Goal: Find specific fact

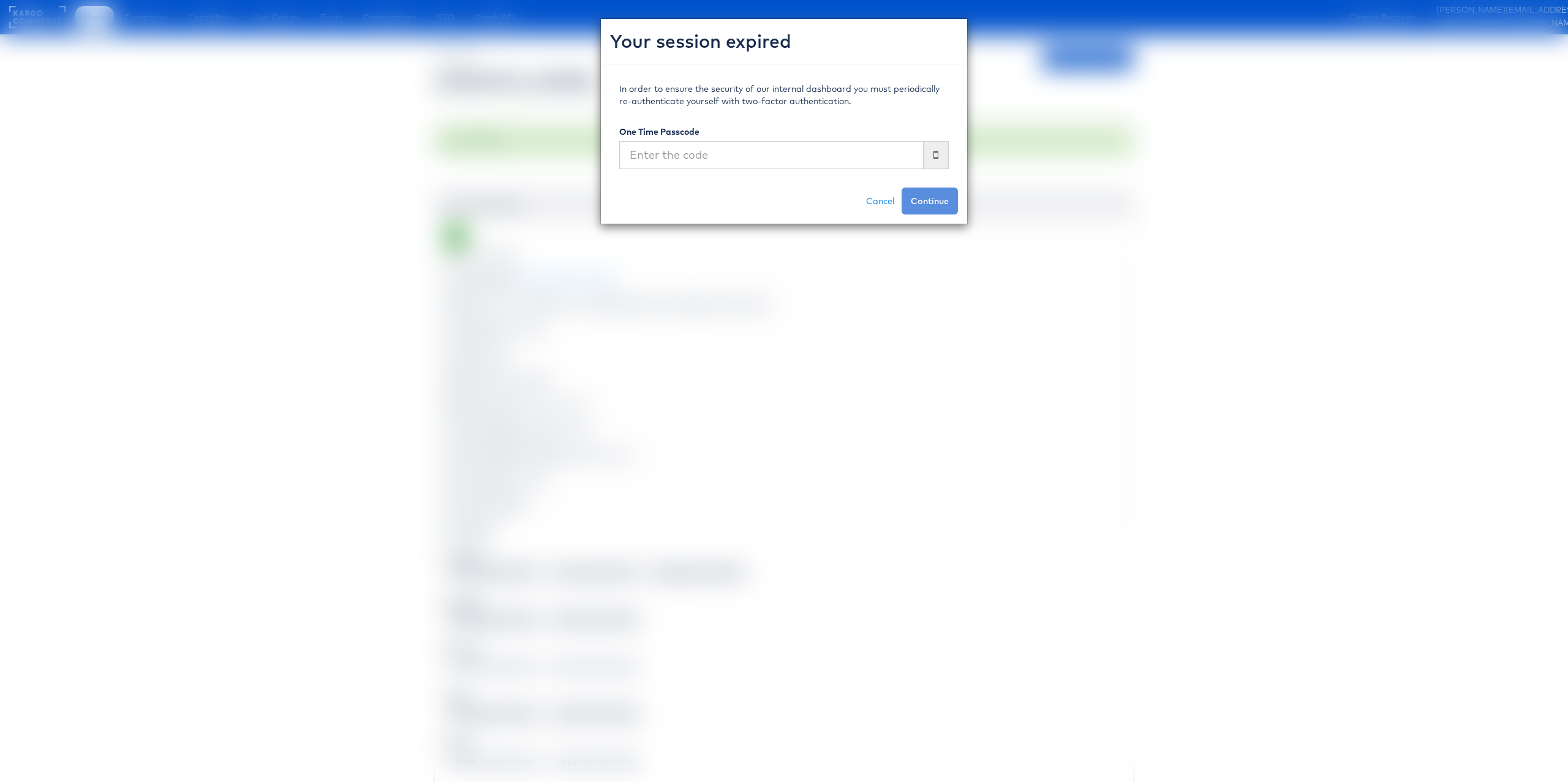
scroll to position [1356, 1]
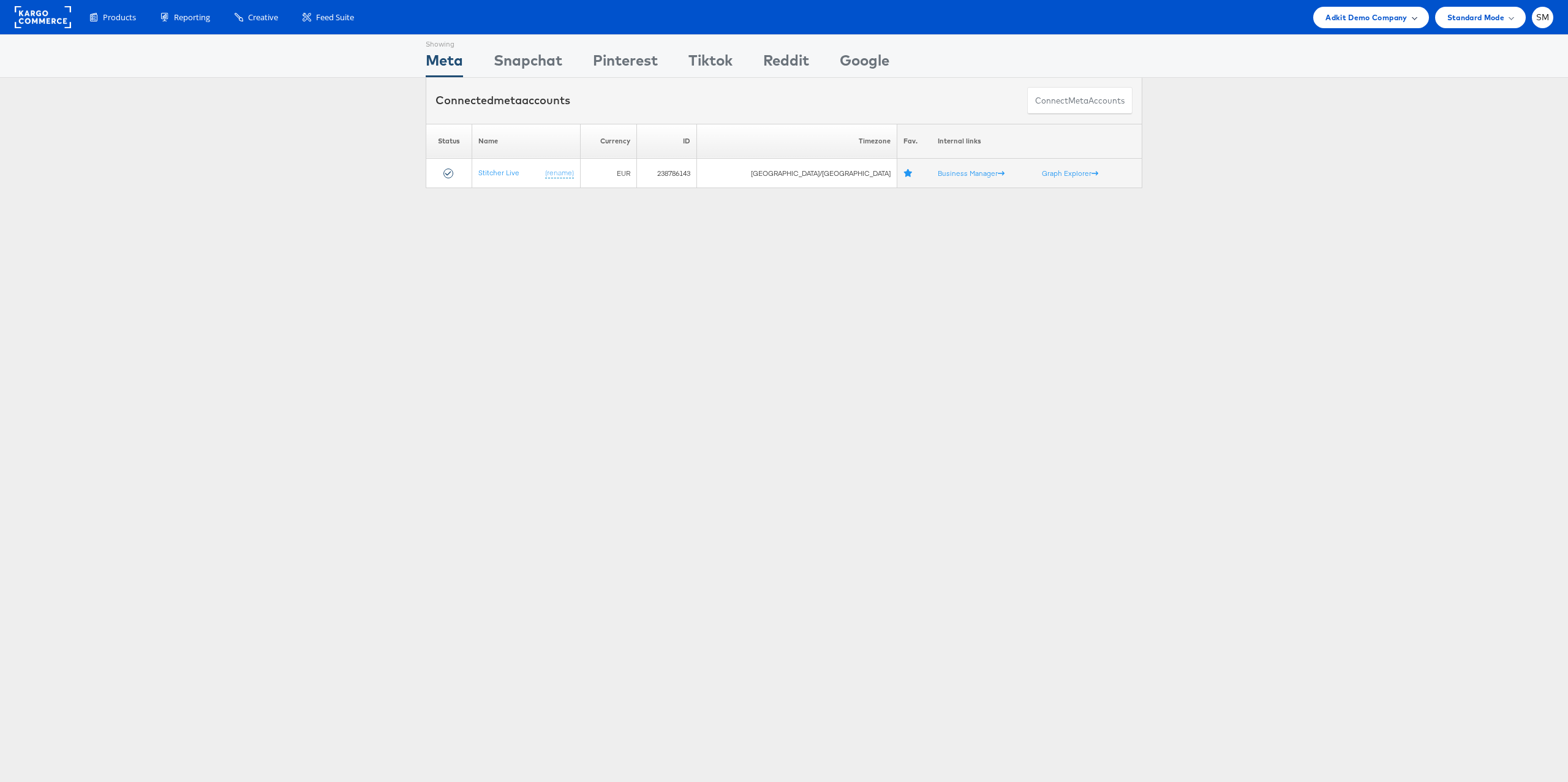
click at [1360, 20] on span "Adkit Demo Company" at bounding box center [1366, 17] width 81 height 13
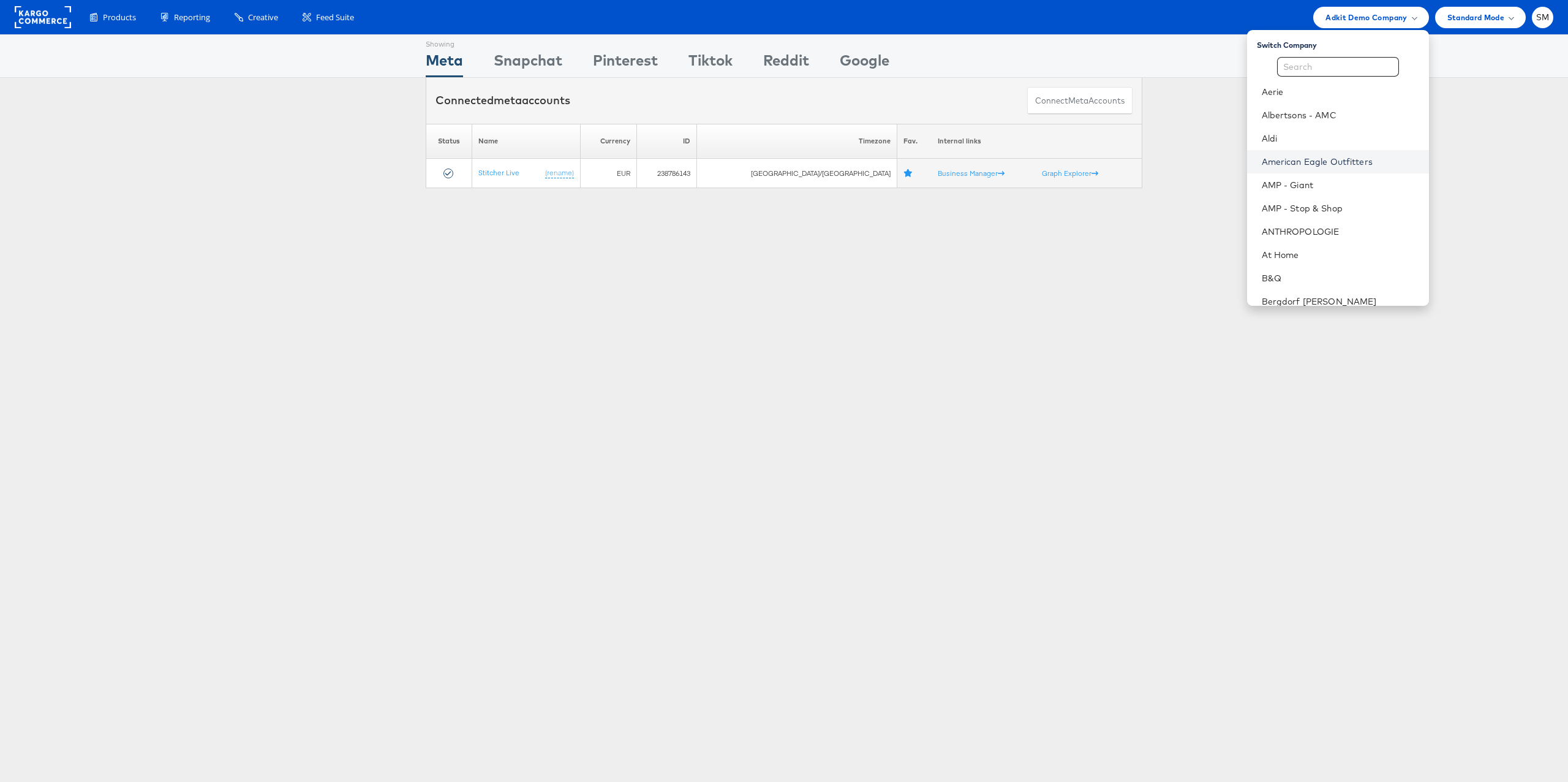
click at [1322, 162] on link "American Eagle Outfitters" at bounding box center [1340, 161] width 157 height 12
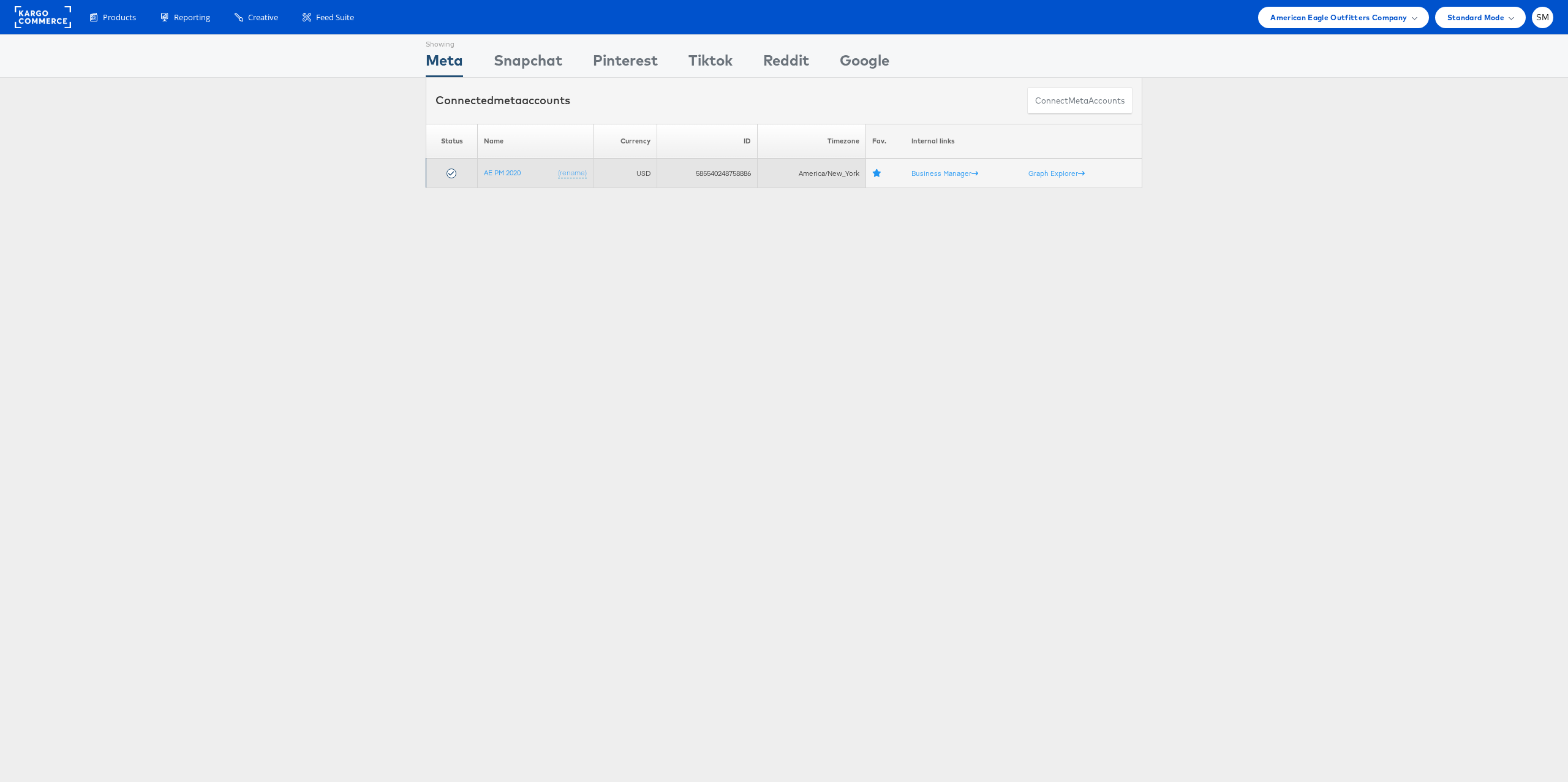
click at [721, 174] on td "585540248758886" at bounding box center [707, 173] width 100 height 29
copy td "585540248758886"
click at [1307, 19] on span "American Eagle Outfitters Company" at bounding box center [1338, 17] width 136 height 13
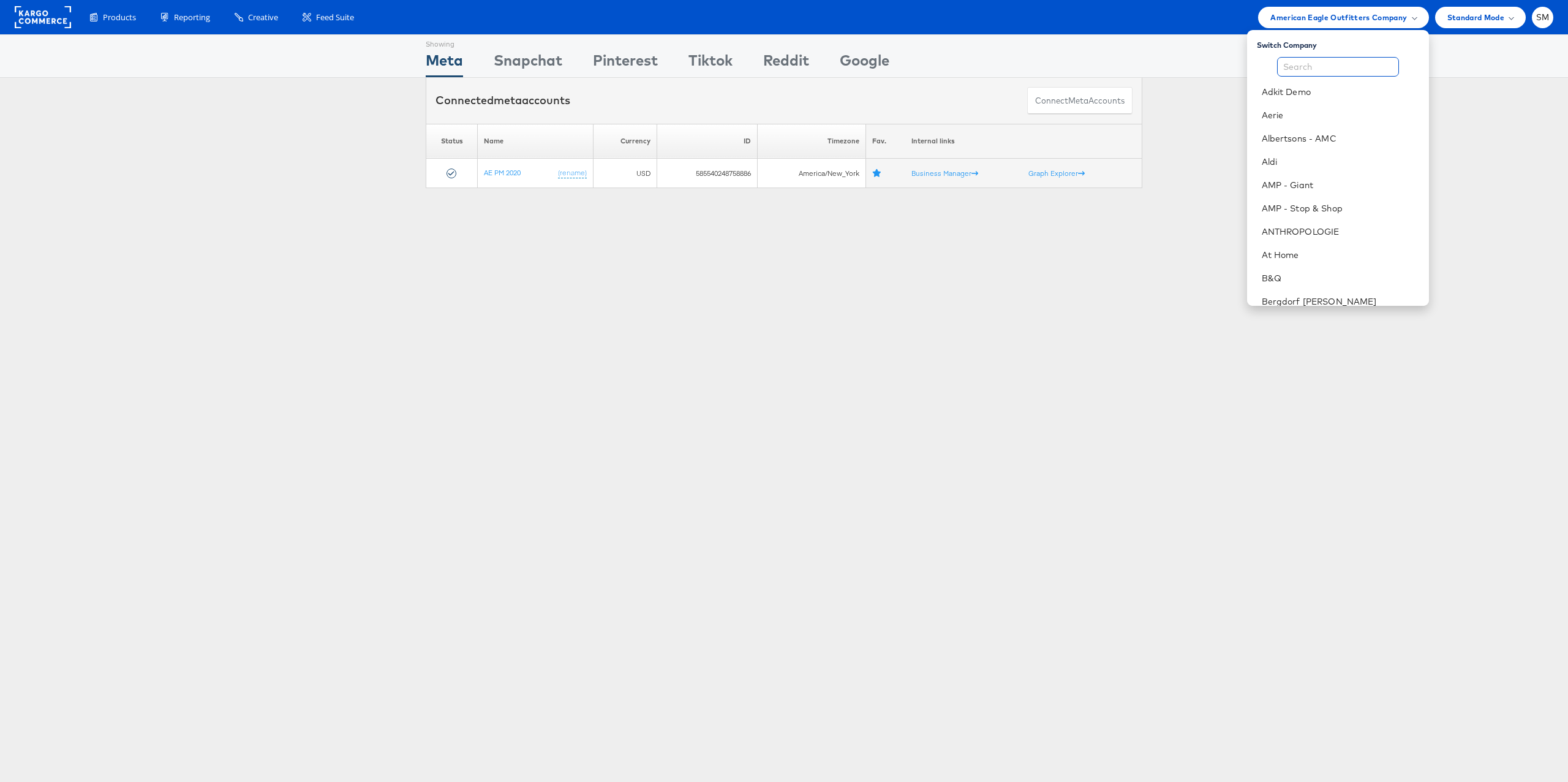
click at [1293, 63] on input "text" at bounding box center [1338, 67] width 122 height 20
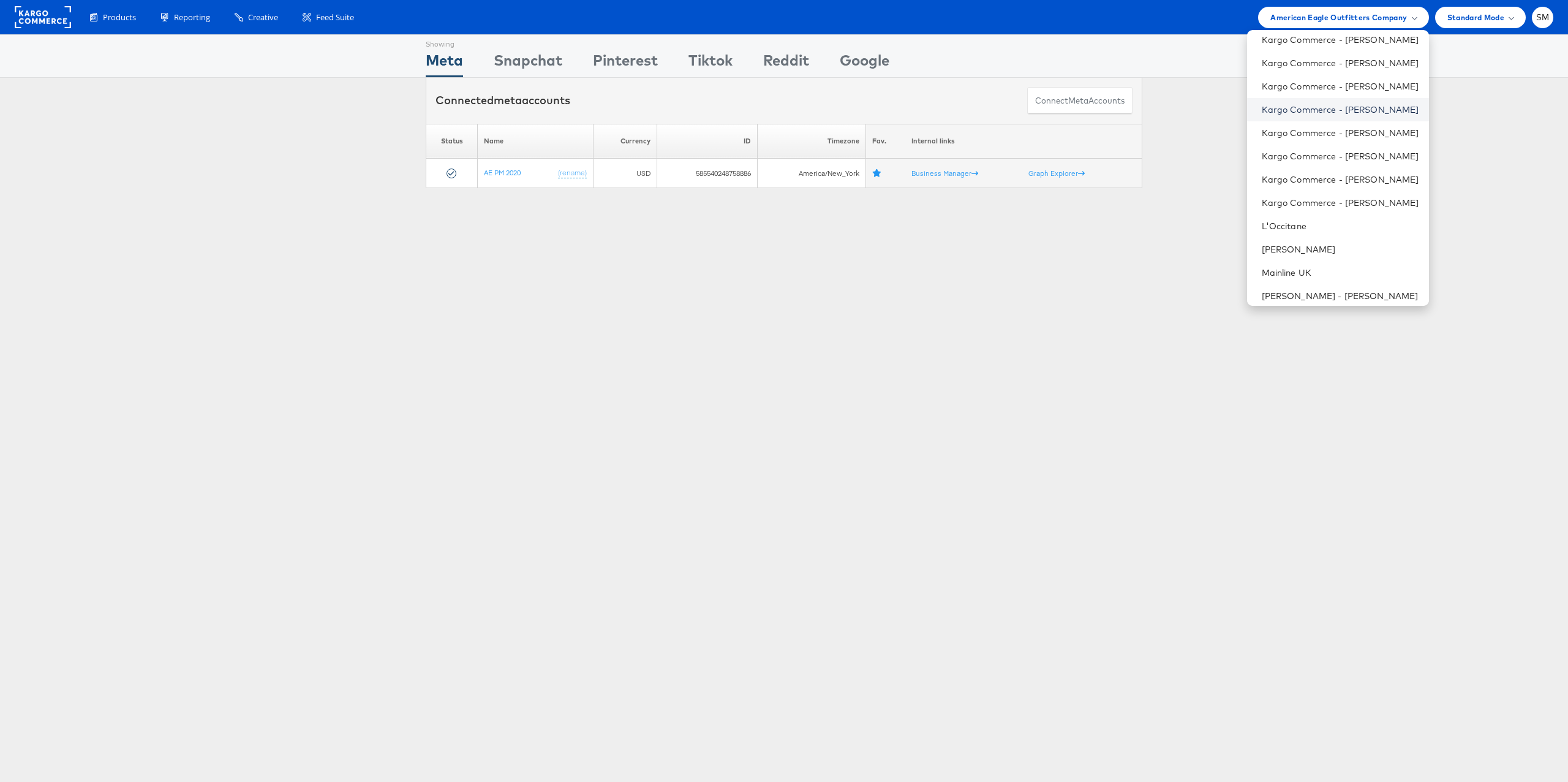
scroll to position [356, 0]
type input "l"
click at [1294, 222] on link "L'Occitane" at bounding box center [1340, 225] width 157 height 12
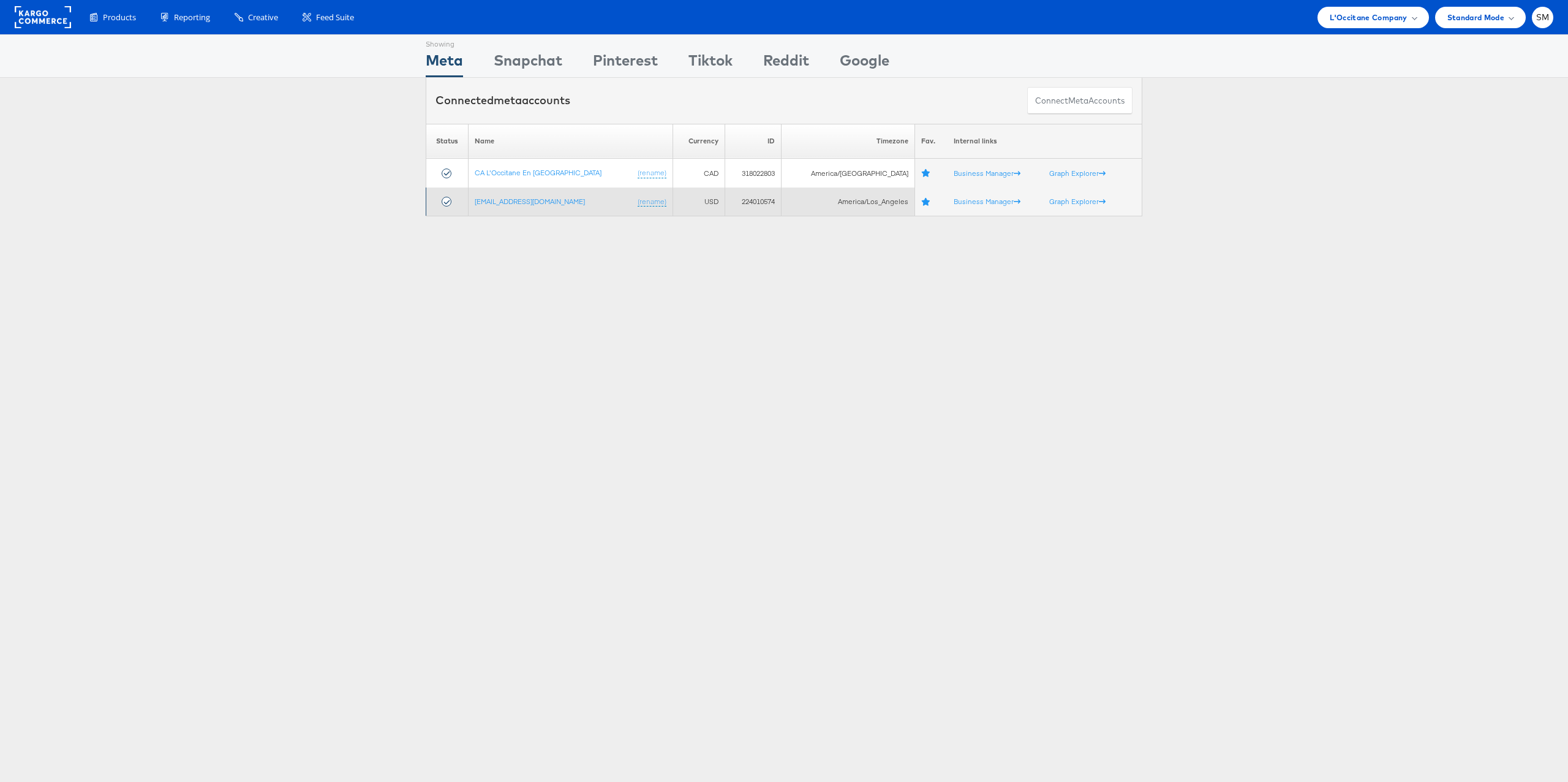
click at [741, 199] on td "224010574" at bounding box center [753, 201] width 56 height 29
copy td "224010574"
